Goal: Ask a question

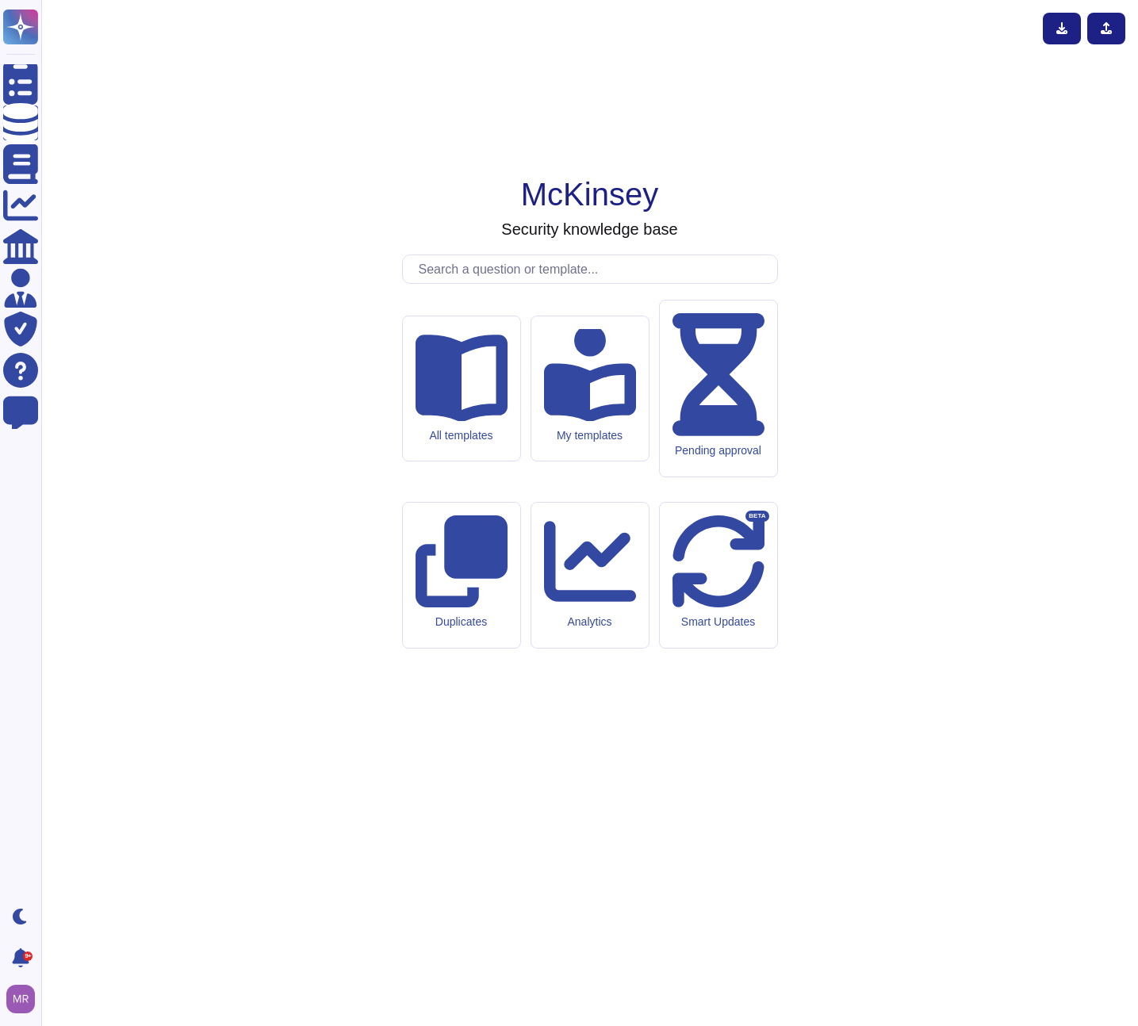
click at [476, 283] on input "text" at bounding box center [594, 269] width 366 height 28
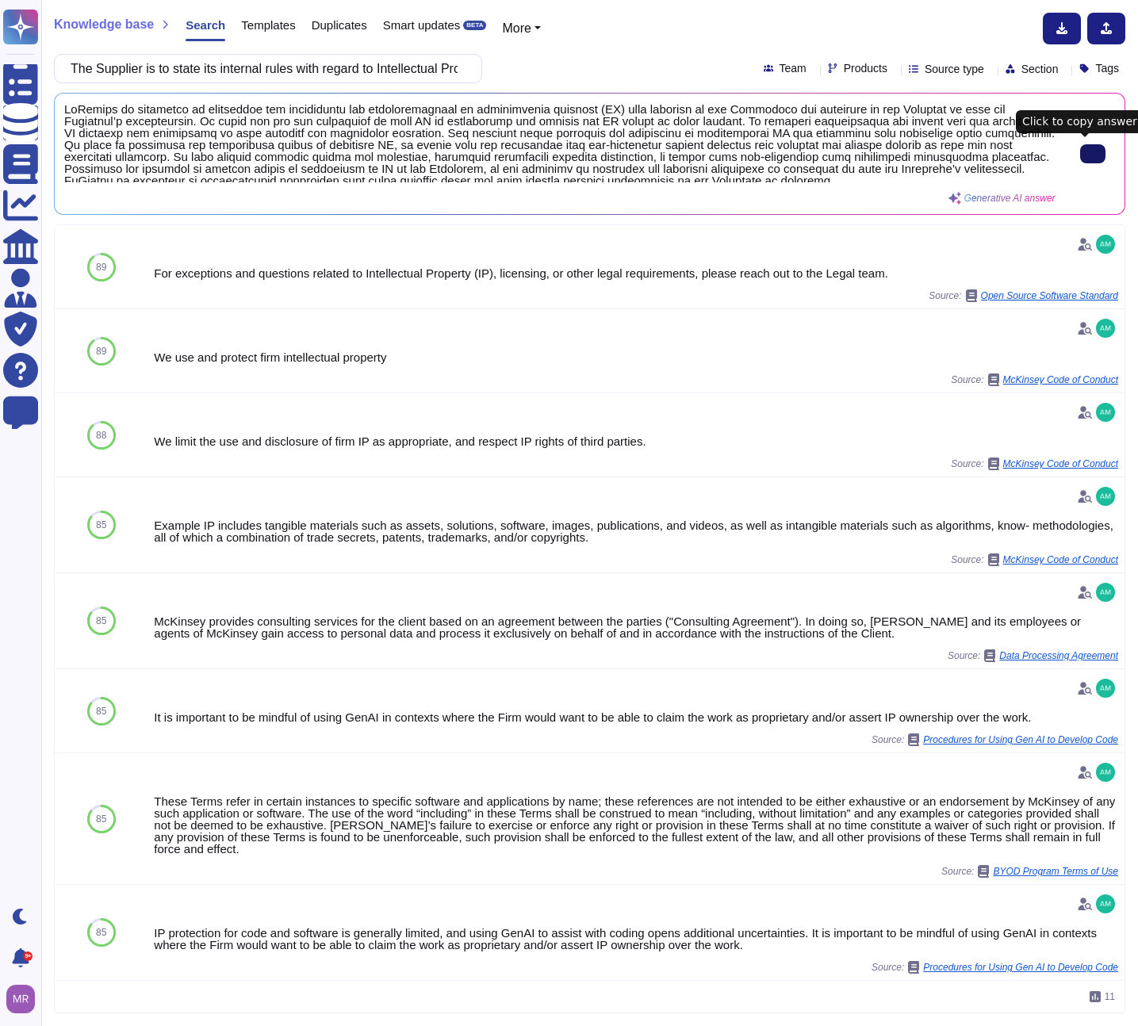
click at [308, 67] on input "The Supplier is to state its internal rules with regard to Intellectual Propert…" at bounding box center [264, 69] width 403 height 28
paste input "Please provide details of the technical facilities and measures (including syst…"
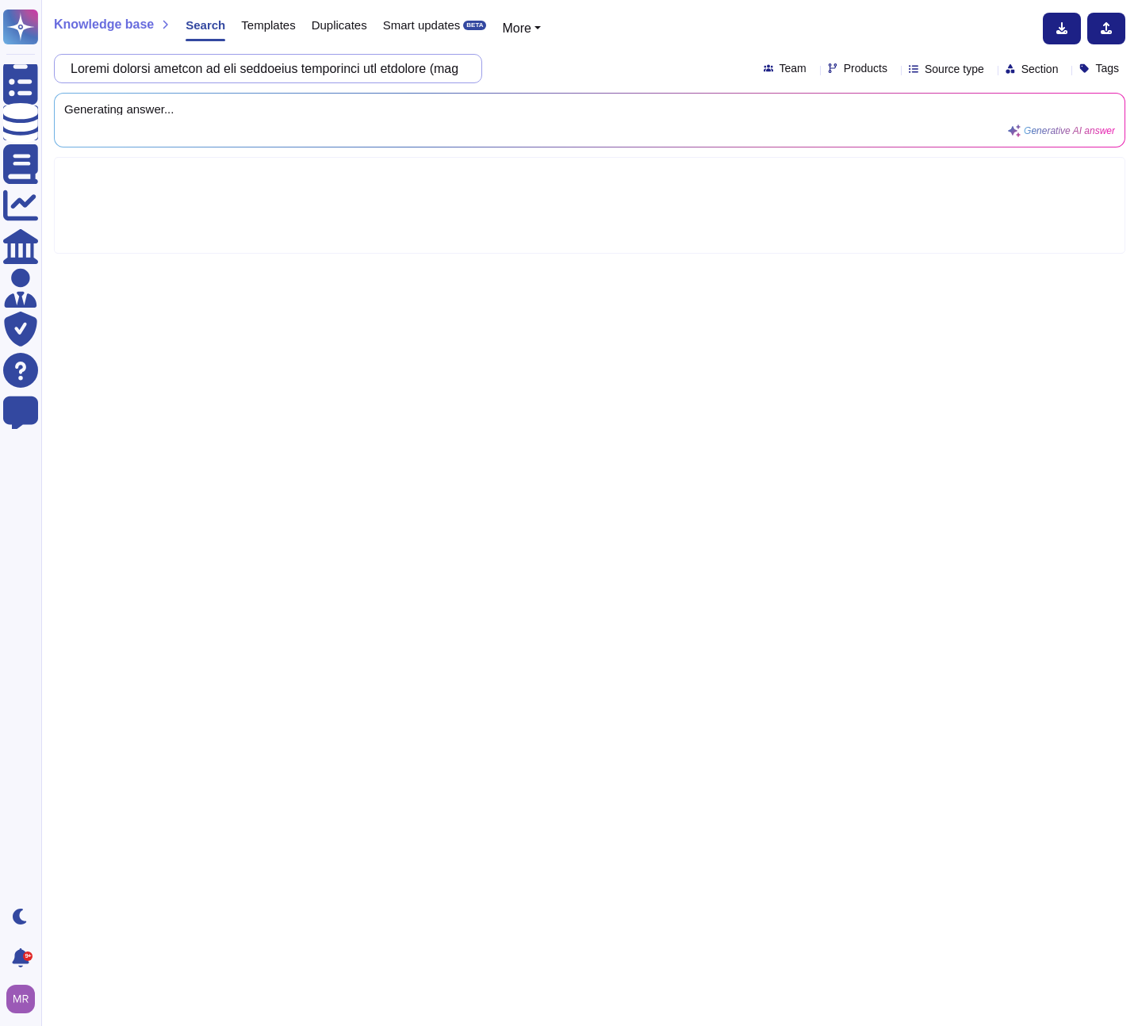
scroll to position [0, 5465]
type input "Please provide details of the technical facilities and measures (including syst…"
